Goal: Navigation & Orientation: Go to known website

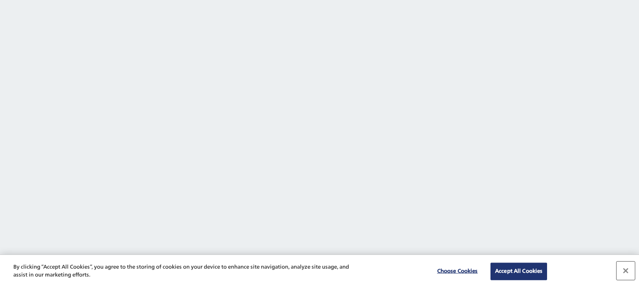
click at [626, 271] on button "Close" at bounding box center [626, 271] width 18 height 18
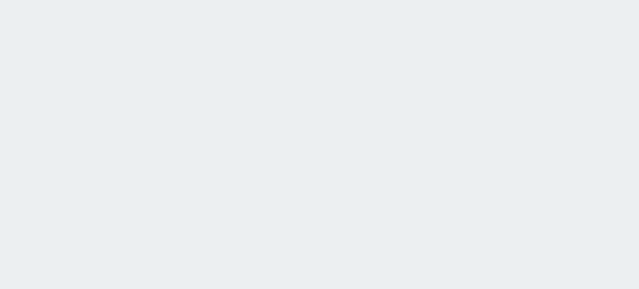
drag, startPoint x: 420, startPoint y: 196, endPoint x: 328, endPoint y: 185, distance: 92.2
click at [328, 185] on body "By clicking “Accept All Cookies”, you agree to the storing of cookies on your d…" at bounding box center [319, 144] width 639 height 289
drag, startPoint x: 328, startPoint y: 185, endPoint x: 276, endPoint y: 173, distance: 53.5
click at [276, 173] on body "By clicking “Accept All Cookies”, you agree to the storing of cookies on your d…" at bounding box center [319, 144] width 639 height 289
click at [203, 66] on body "By clicking “Accept All Cookies”, you agree to the storing of cookies on your d…" at bounding box center [319, 144] width 639 height 289
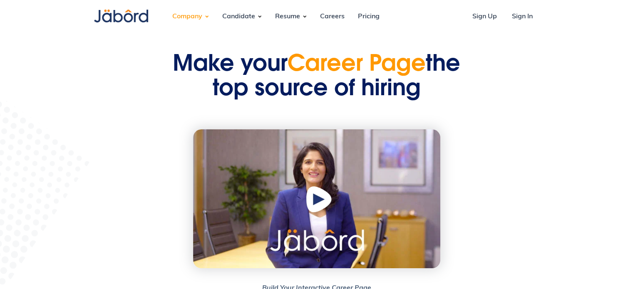
click at [198, 19] on div "Company" at bounding box center [187, 16] width 43 height 22
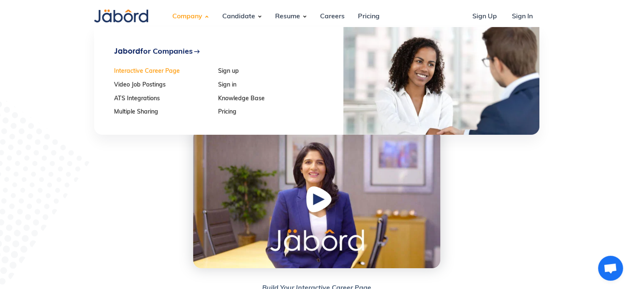
click at [166, 70] on link "Interactive Career Page" at bounding box center [163, 71] width 99 height 7
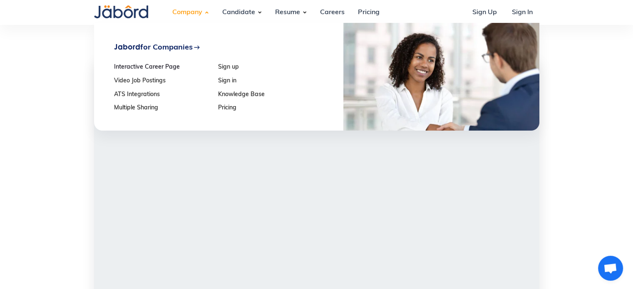
scroll to position [744, 0]
click at [234, 68] on link "Sign up" at bounding box center [267, 67] width 99 height 7
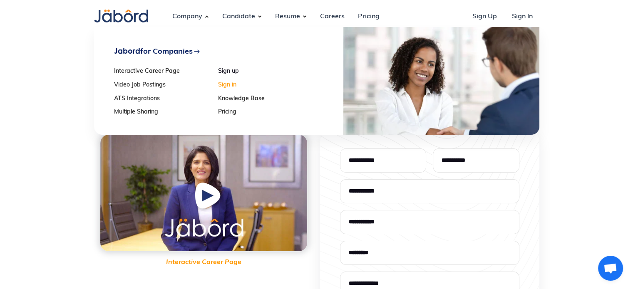
click at [230, 88] on link "Sign in" at bounding box center [267, 85] width 99 height 7
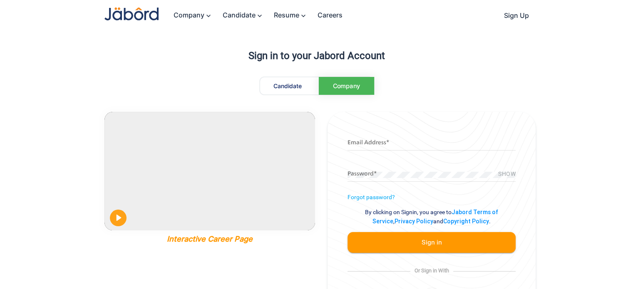
click at [283, 89] on span "Candidate" at bounding box center [287, 85] width 28 height 7
